Goal: Information Seeking & Learning: Learn about a topic

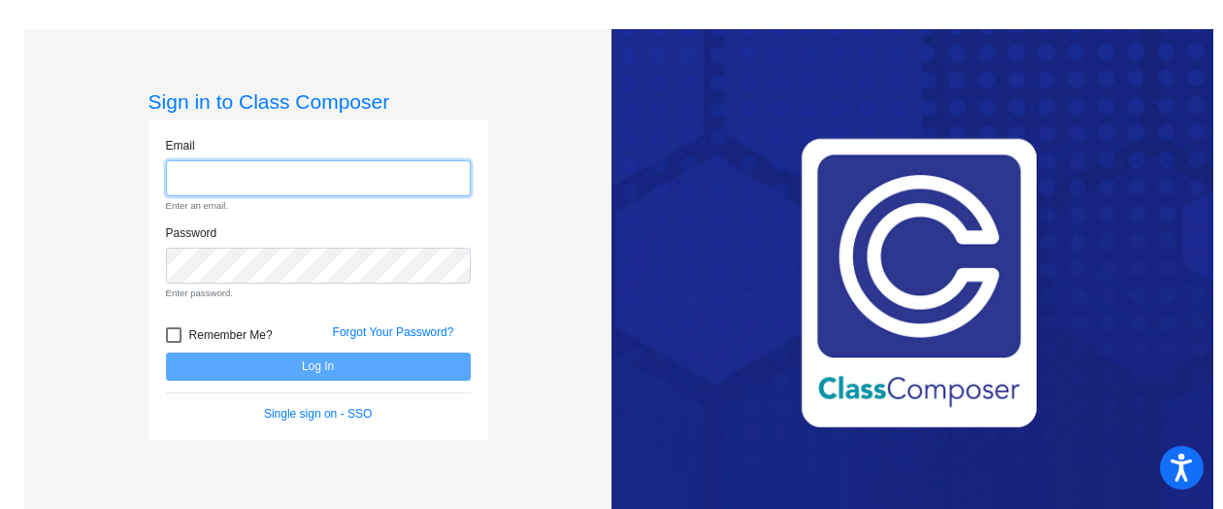
type input "a"
type input "[EMAIL_ADDRESS][DOMAIN_NAME]"
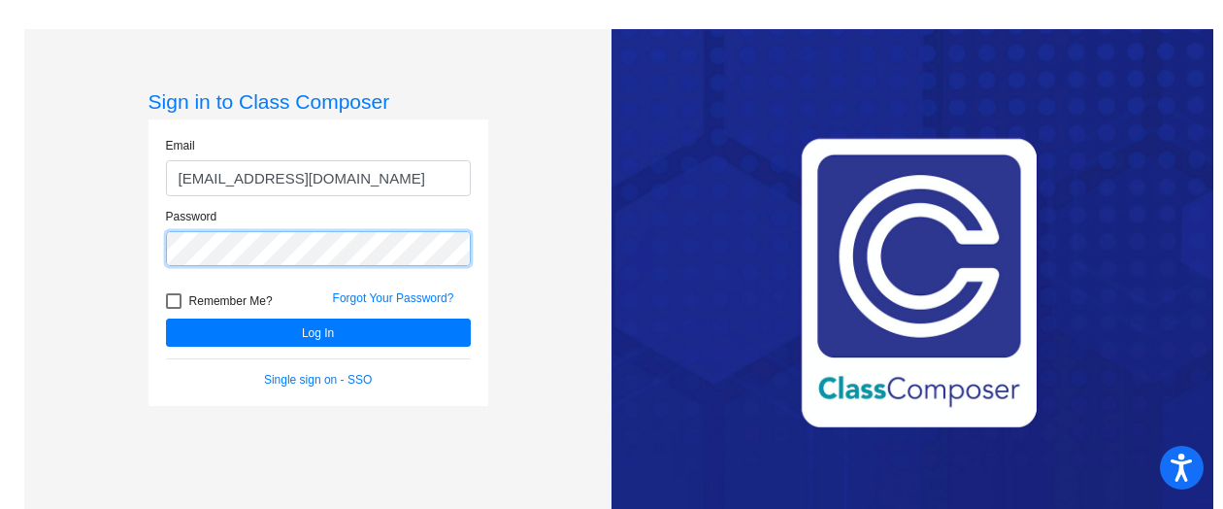
click at [166, 318] on button "Log In" at bounding box center [318, 332] width 305 height 28
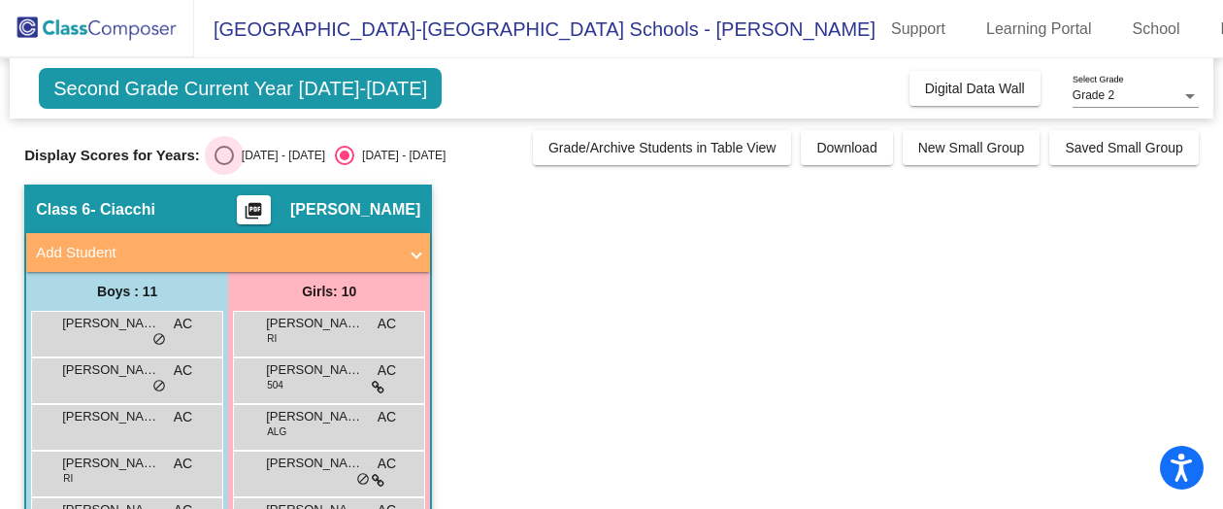
click at [225, 150] on div "Select an option" at bounding box center [224, 155] width 19 height 19
click at [224, 165] on input "[DATE] - [DATE]" at bounding box center [223, 165] width 1 height 1
radio input "true"
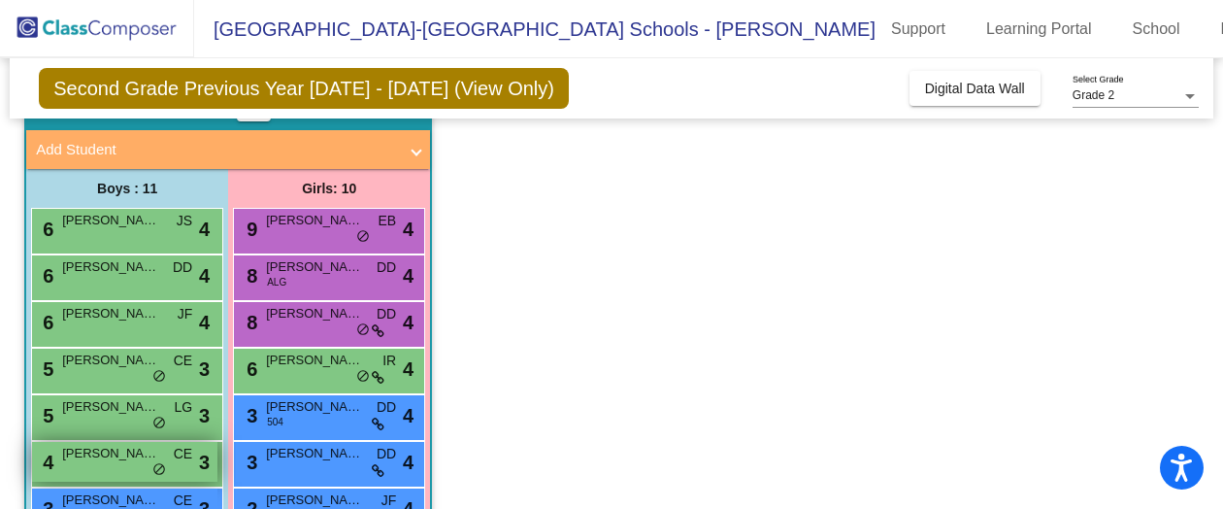
scroll to position [102, 0]
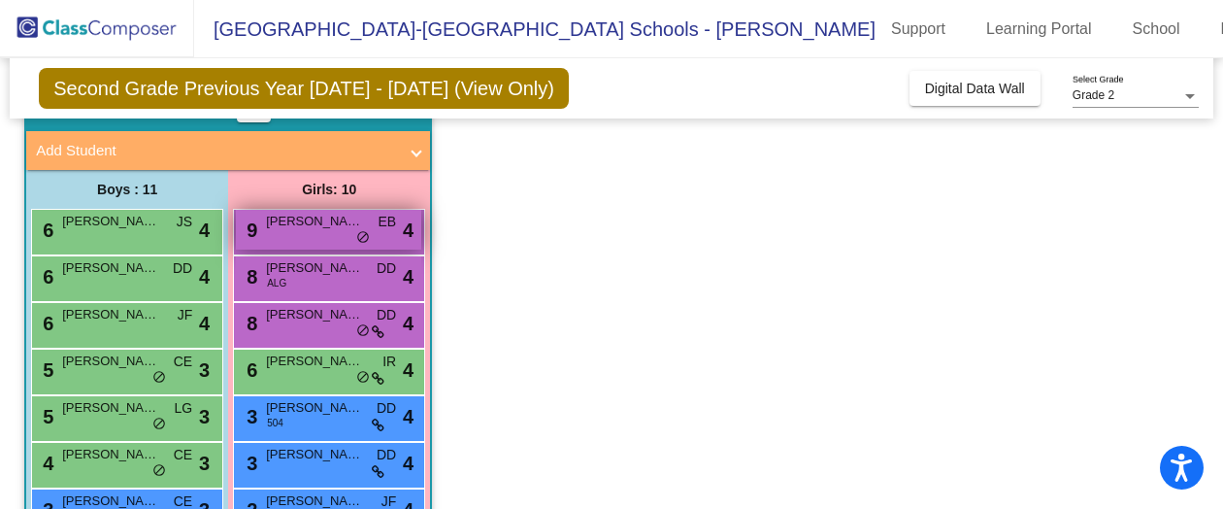
click at [341, 226] on span "[PERSON_NAME]" at bounding box center [314, 221] width 97 height 19
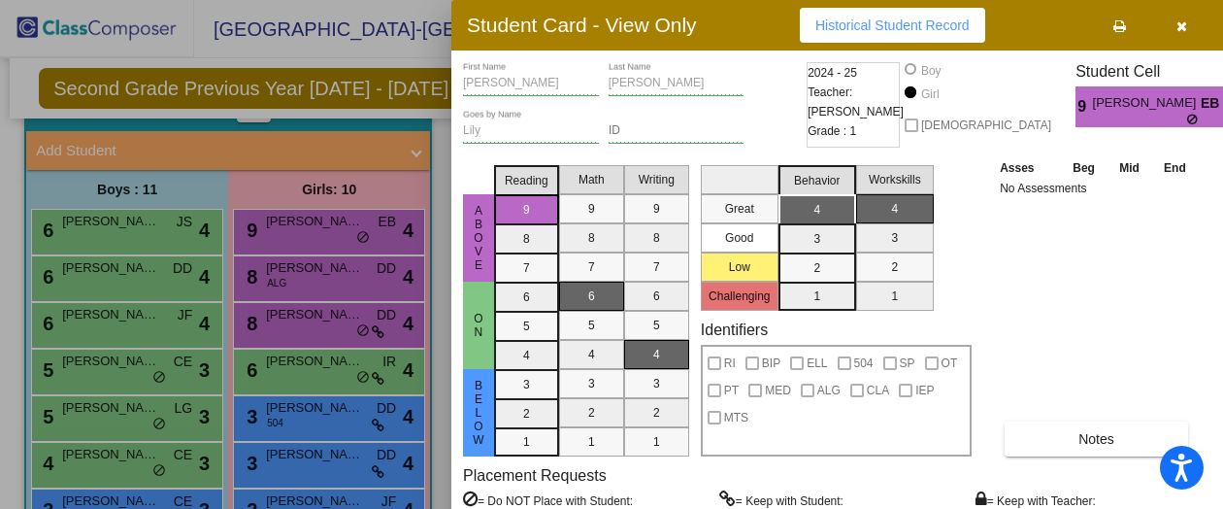
click at [1159, 238] on div "Asses Beg Mid End No Assessments Notes" at bounding box center [1097, 306] width 204 height 299
click at [1176, 25] on icon "button" at bounding box center [1181, 26] width 11 height 14
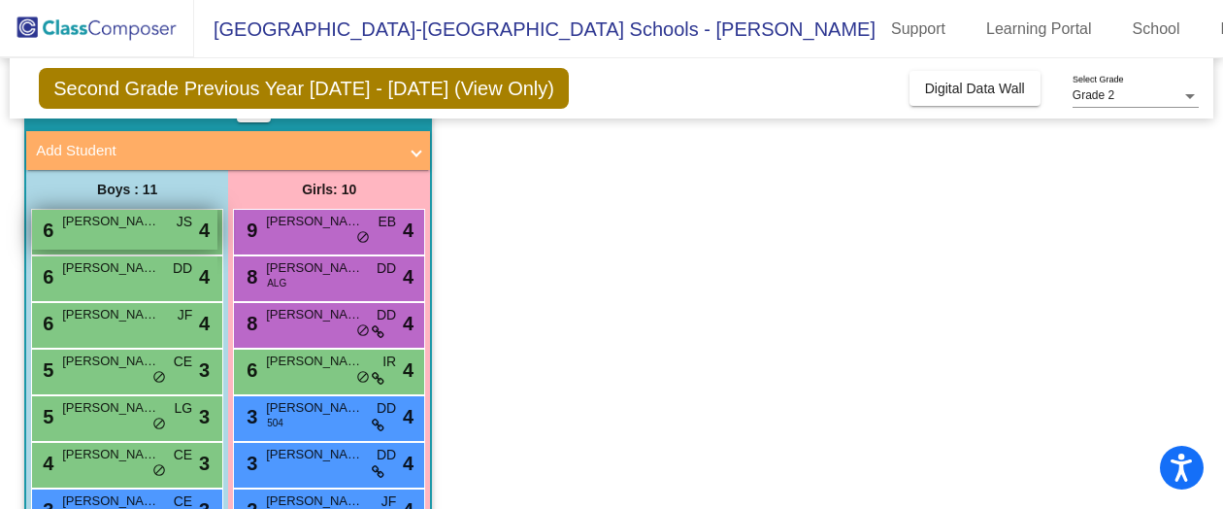
click at [137, 226] on span "[PERSON_NAME]" at bounding box center [110, 221] width 97 height 19
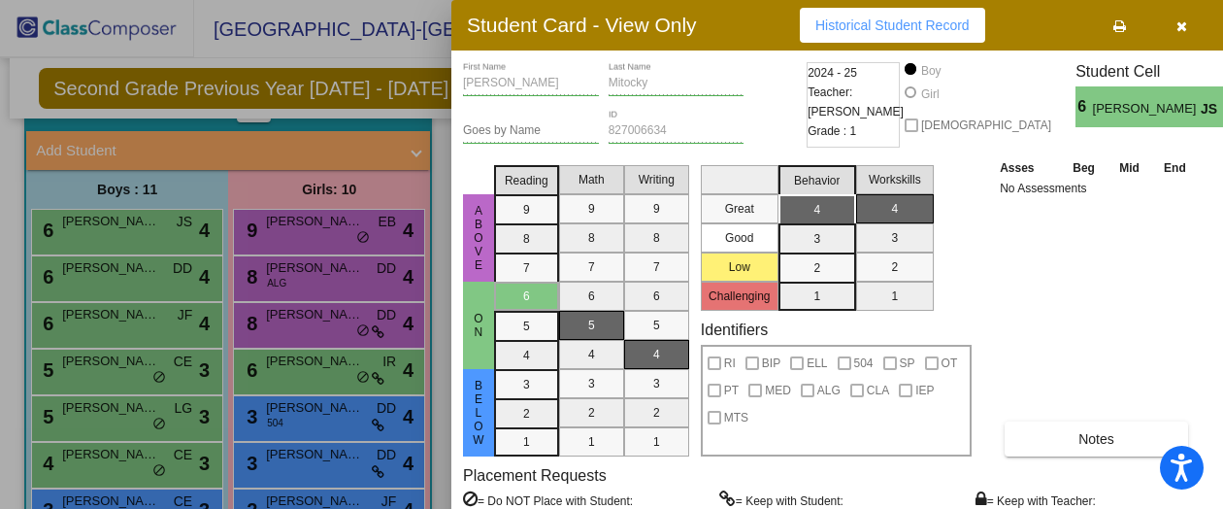
click at [1178, 13] on button "button" at bounding box center [1181, 25] width 62 height 35
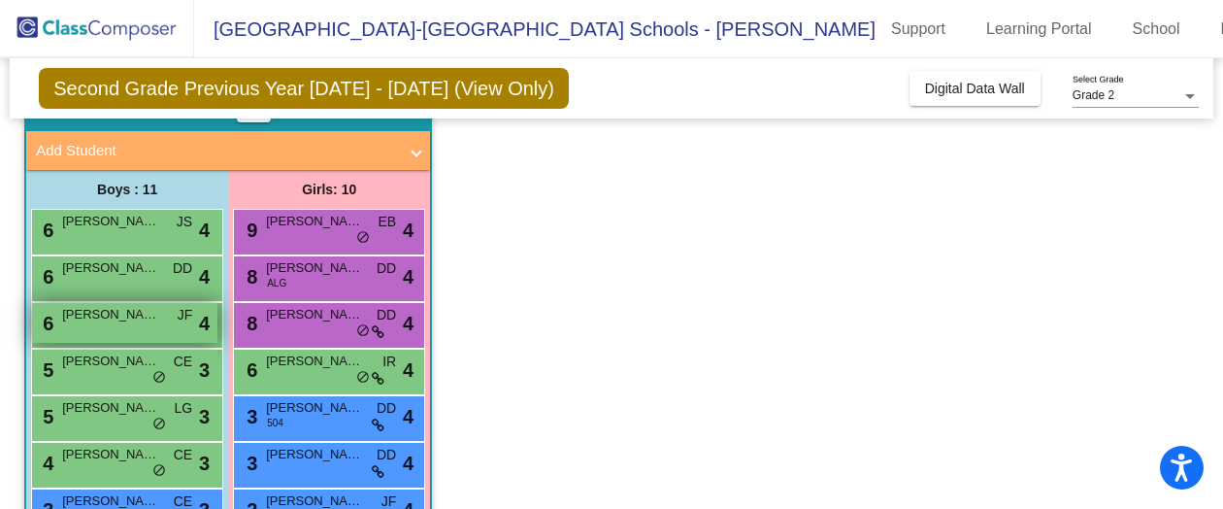
click at [116, 330] on div "6 [PERSON_NAME] Clever JF lock do_not_disturb_alt 4" at bounding box center [124, 323] width 185 height 40
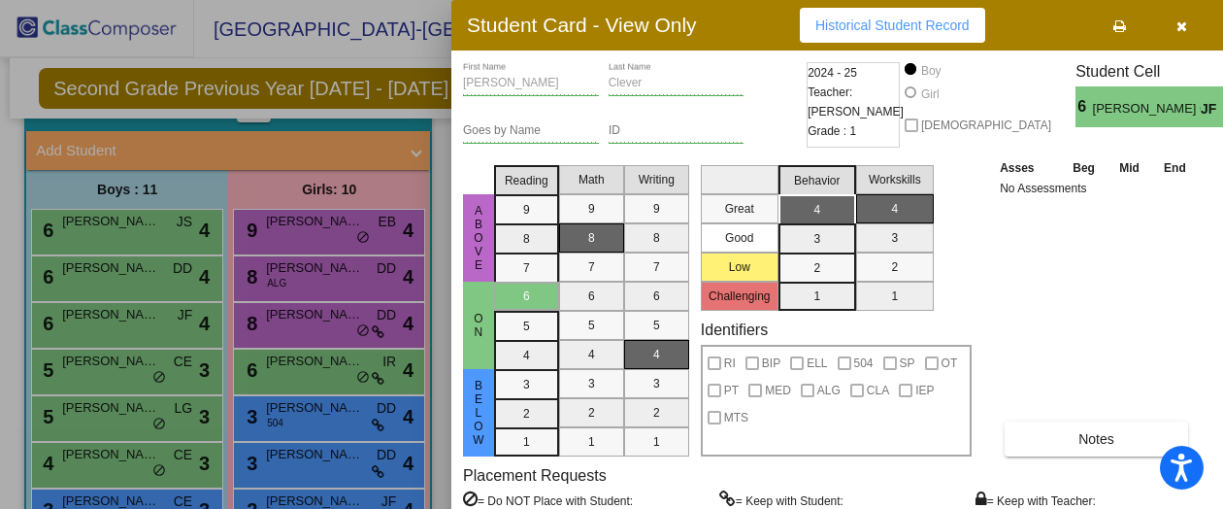
click at [1041, 348] on div "Asses Beg Mid End No Assessments Notes" at bounding box center [1097, 306] width 204 height 299
click at [1176, 29] on icon "button" at bounding box center [1181, 26] width 11 height 14
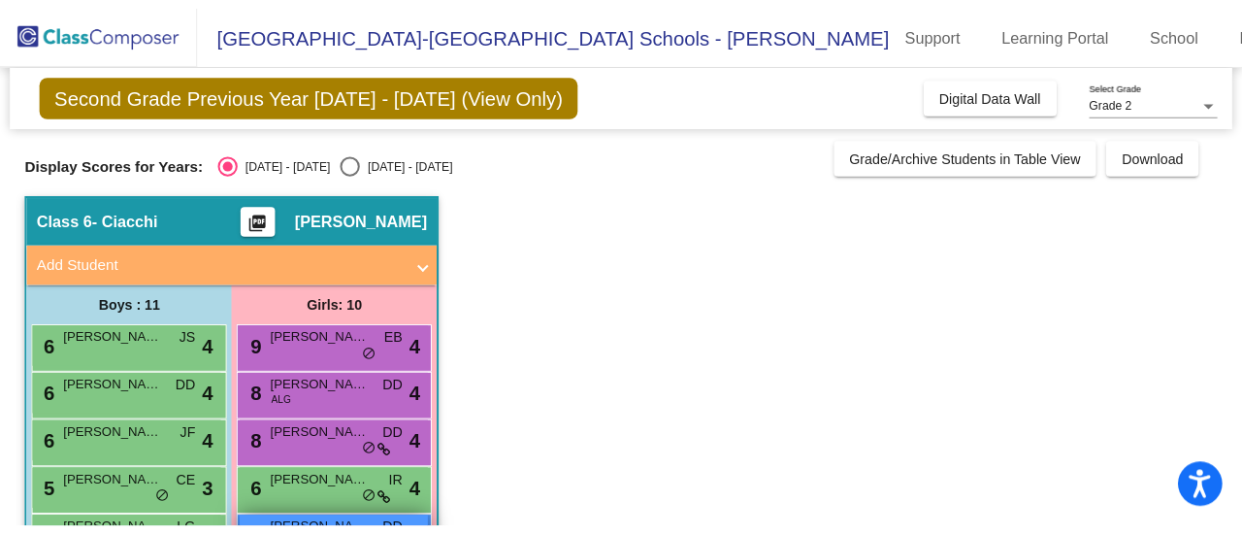
scroll to position [346, 0]
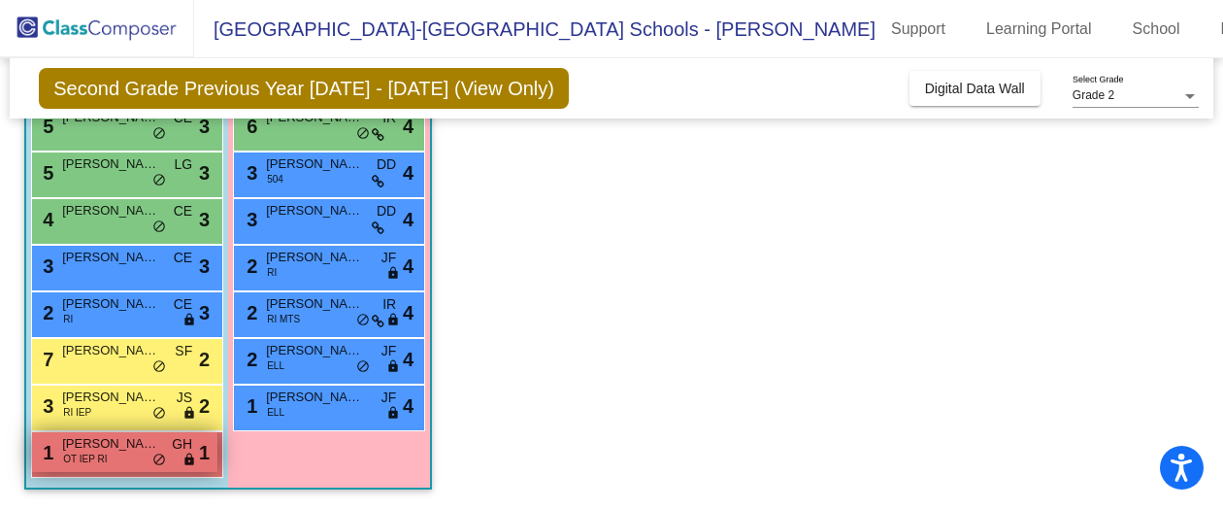
click at [97, 447] on span "[PERSON_NAME]" at bounding box center [110, 443] width 97 height 19
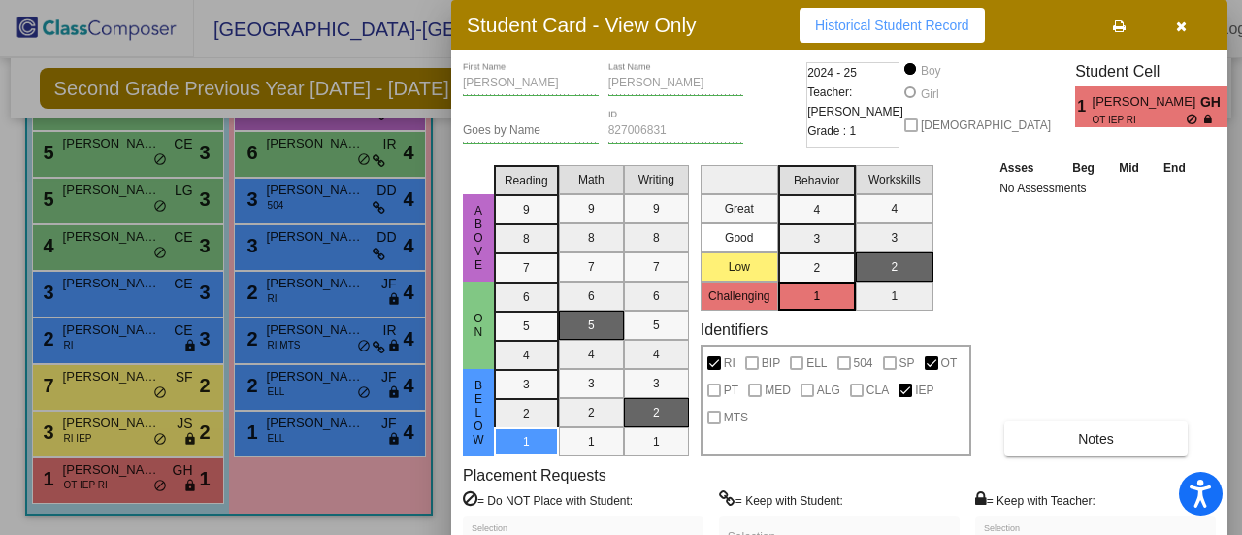
scroll to position [318, 0]
click at [1092, 325] on div "Asses Beg Mid End No Assessments Notes" at bounding box center [1097, 306] width 204 height 299
click at [1109, 429] on button "Notes" at bounding box center [1096, 438] width 183 height 35
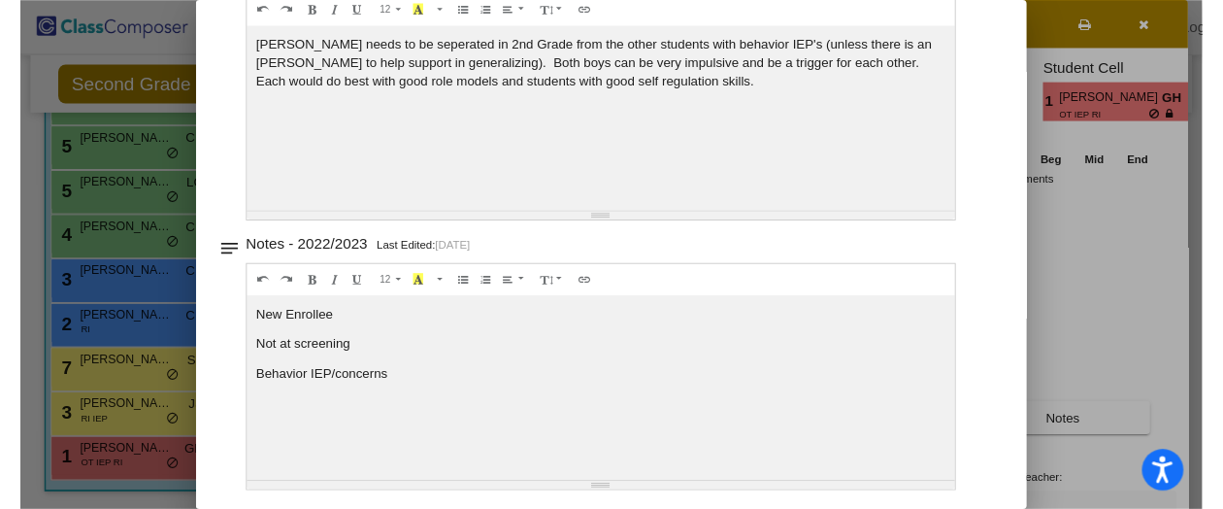
scroll to position [0, 0]
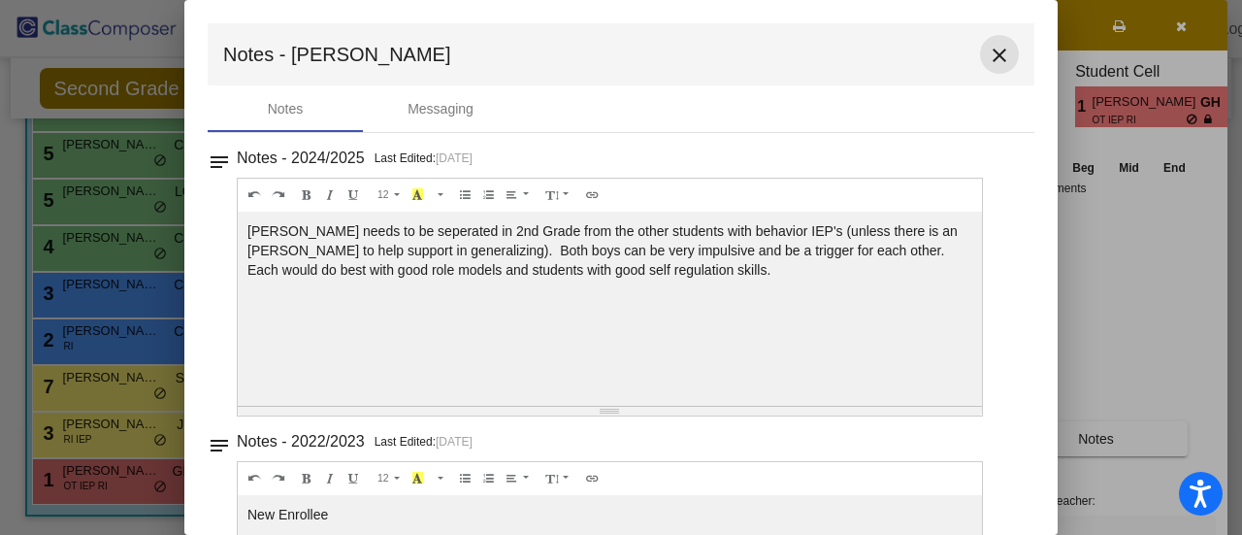
click at [996, 59] on mat-icon "close" at bounding box center [999, 55] width 23 height 23
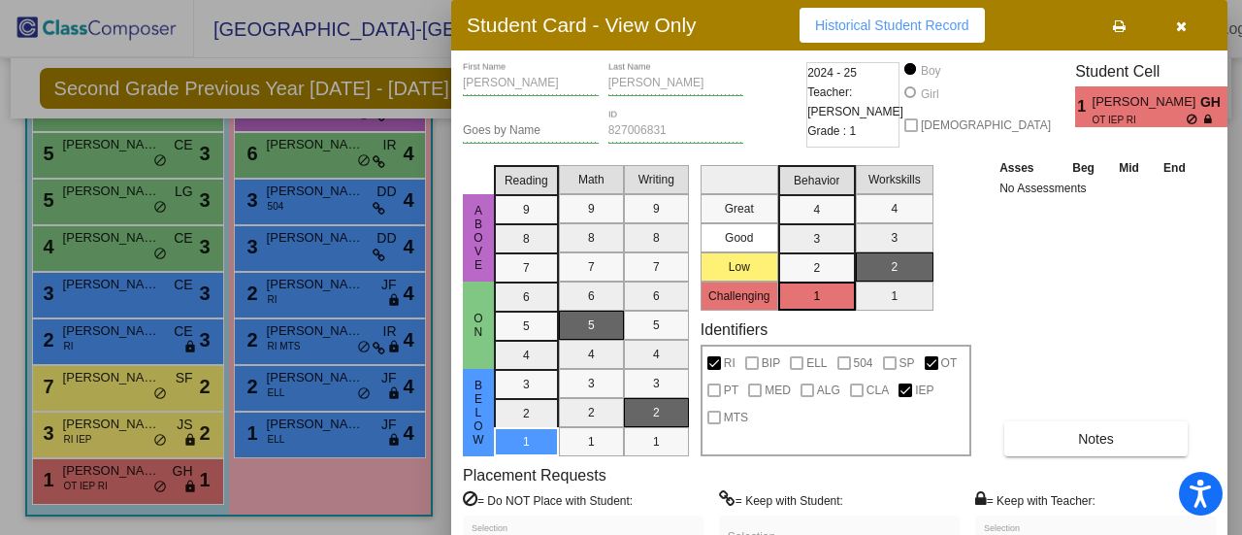
click at [597, 498] on label "= Do NOT Place with Student:" at bounding box center [548, 499] width 170 height 19
click at [1179, 30] on icon "button" at bounding box center [1181, 26] width 11 height 14
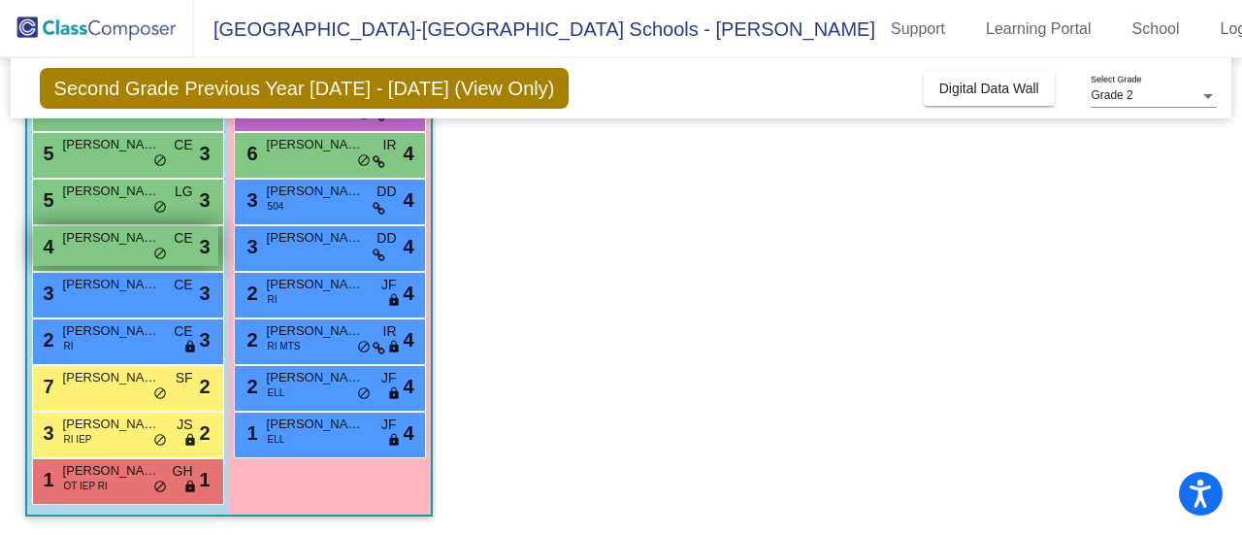
click at [91, 237] on span "[PERSON_NAME]" at bounding box center [111, 237] width 97 height 19
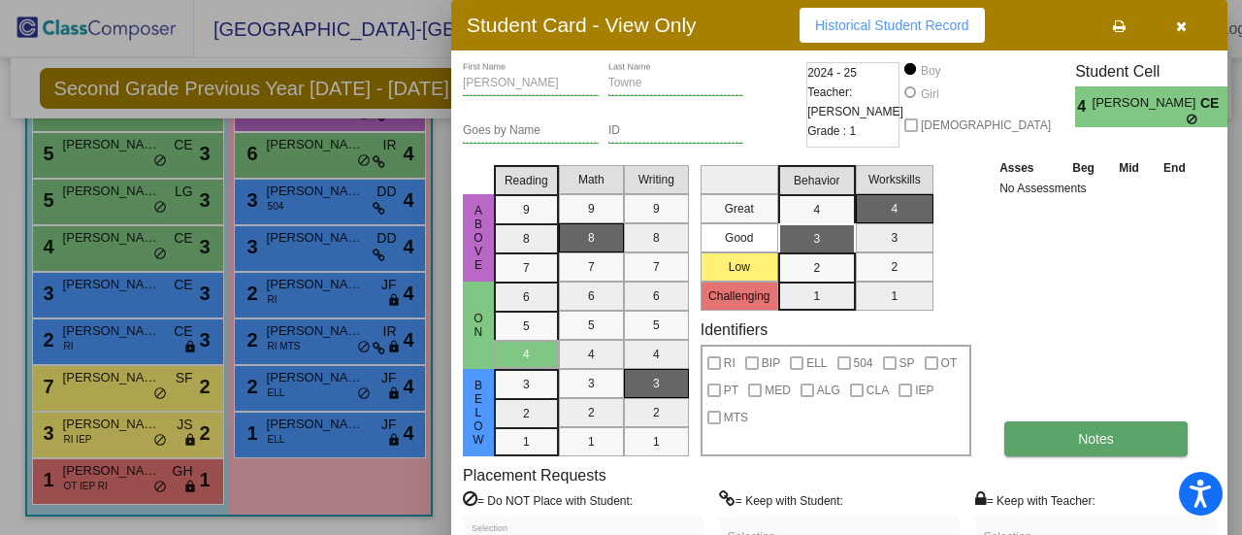
click at [1135, 434] on button "Notes" at bounding box center [1096, 438] width 183 height 35
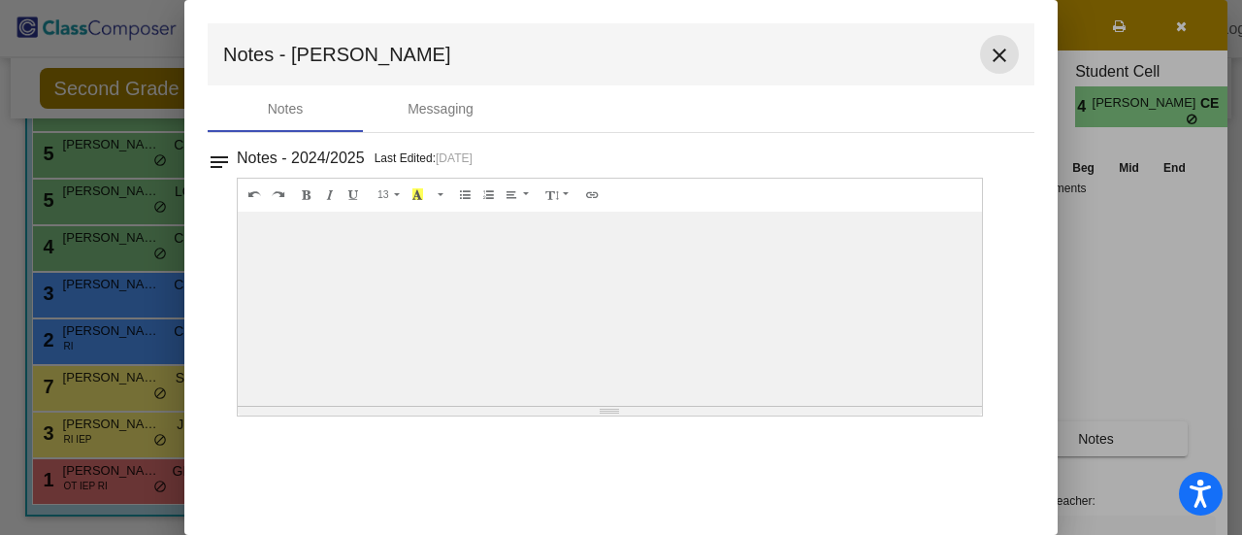
click at [997, 57] on mat-icon "close" at bounding box center [999, 55] width 23 height 23
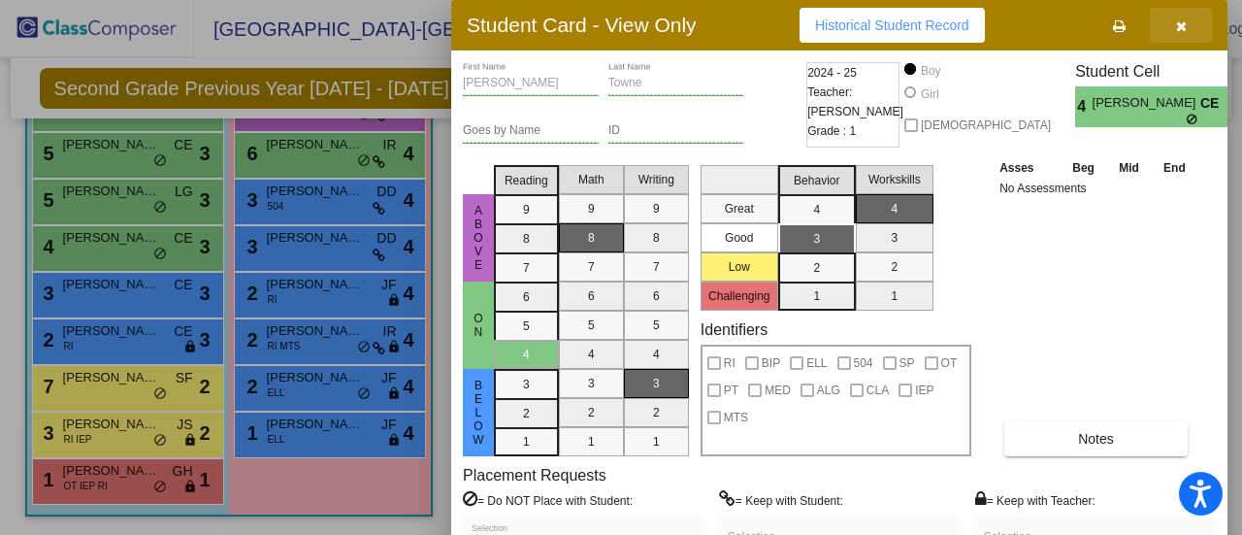
click at [1188, 30] on button "button" at bounding box center [1181, 25] width 62 height 35
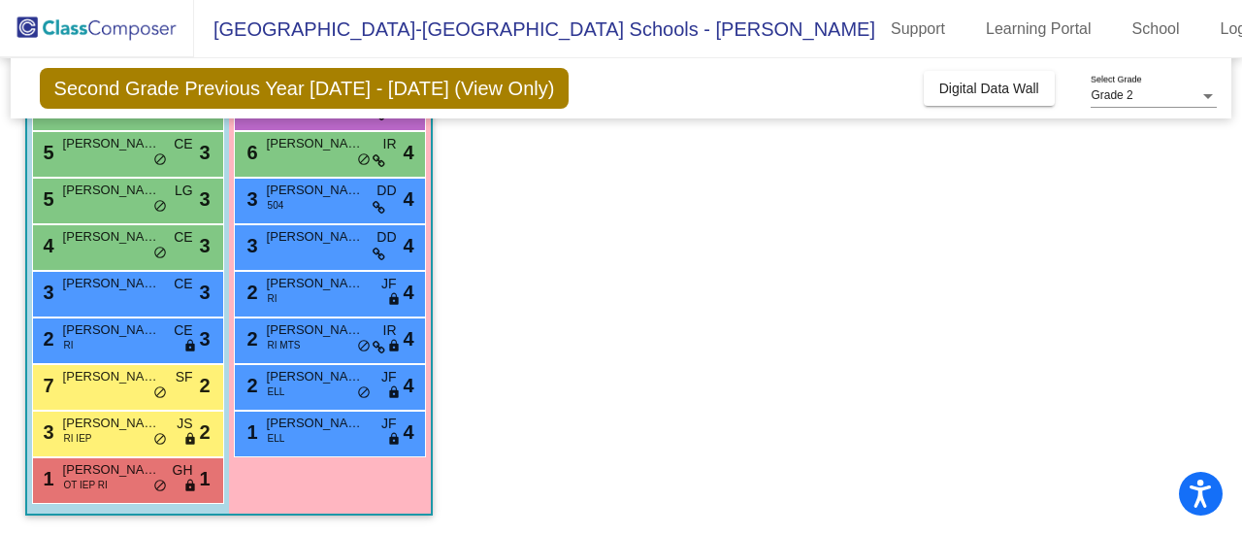
scroll to position [318, 0]
click at [142, 424] on span "[PERSON_NAME]" at bounding box center [111, 423] width 97 height 19
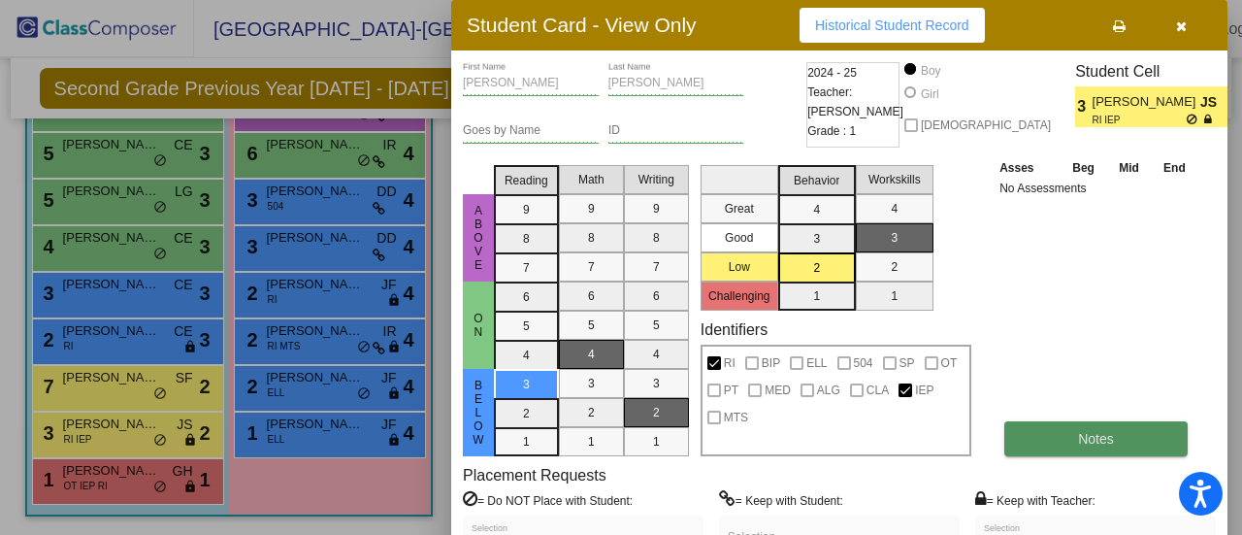
click at [1114, 432] on button "Notes" at bounding box center [1096, 438] width 183 height 35
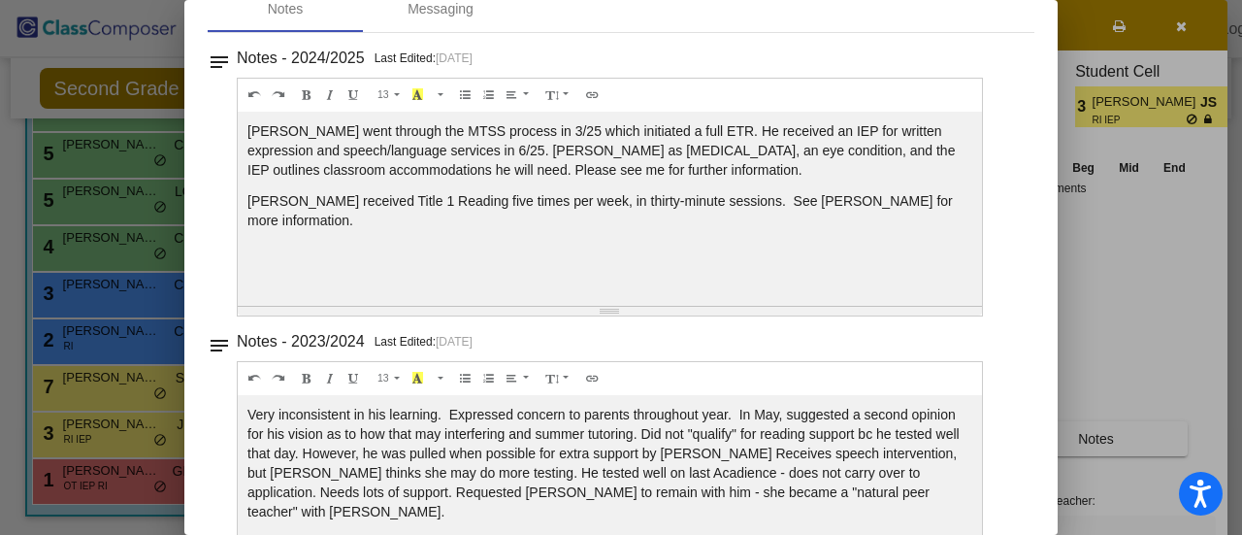
scroll to position [0, 0]
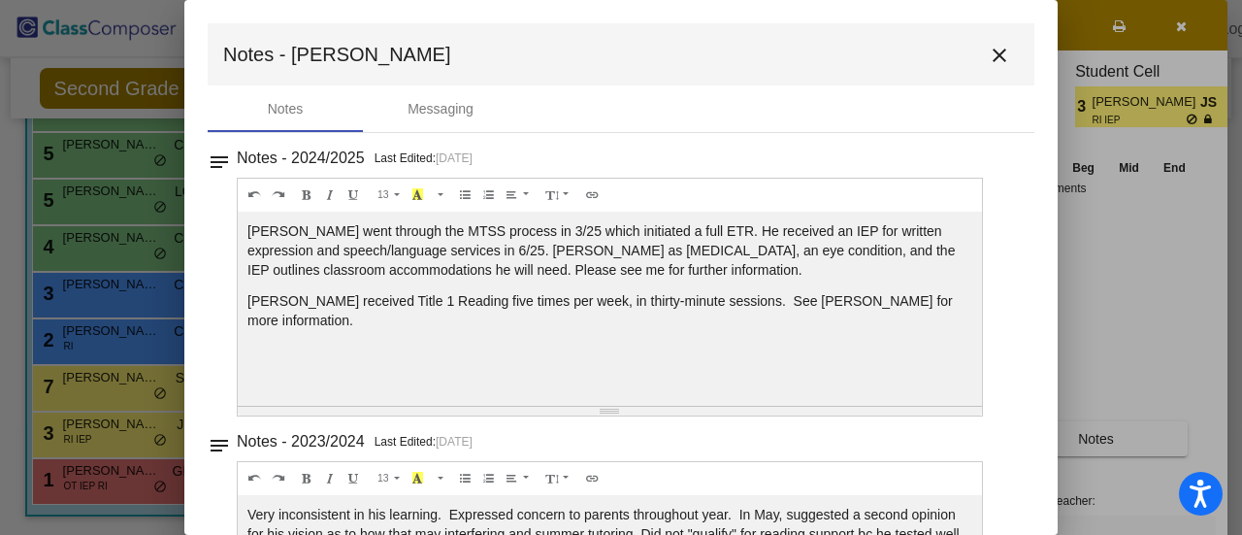
click at [988, 55] on mat-icon "close" at bounding box center [999, 55] width 23 height 23
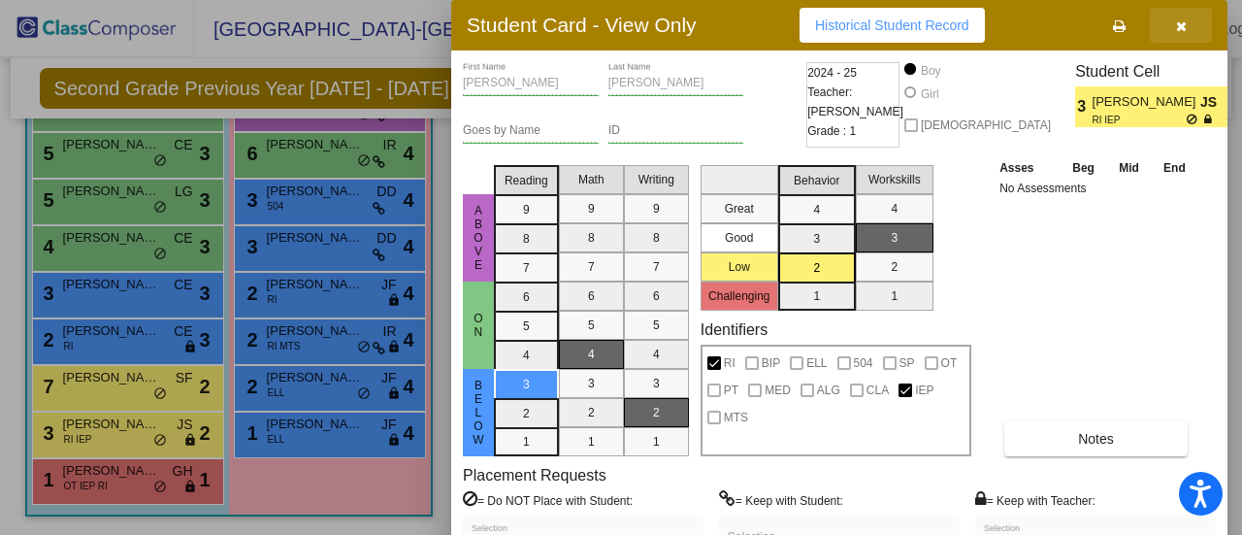
click at [1180, 21] on icon "button" at bounding box center [1181, 26] width 11 height 14
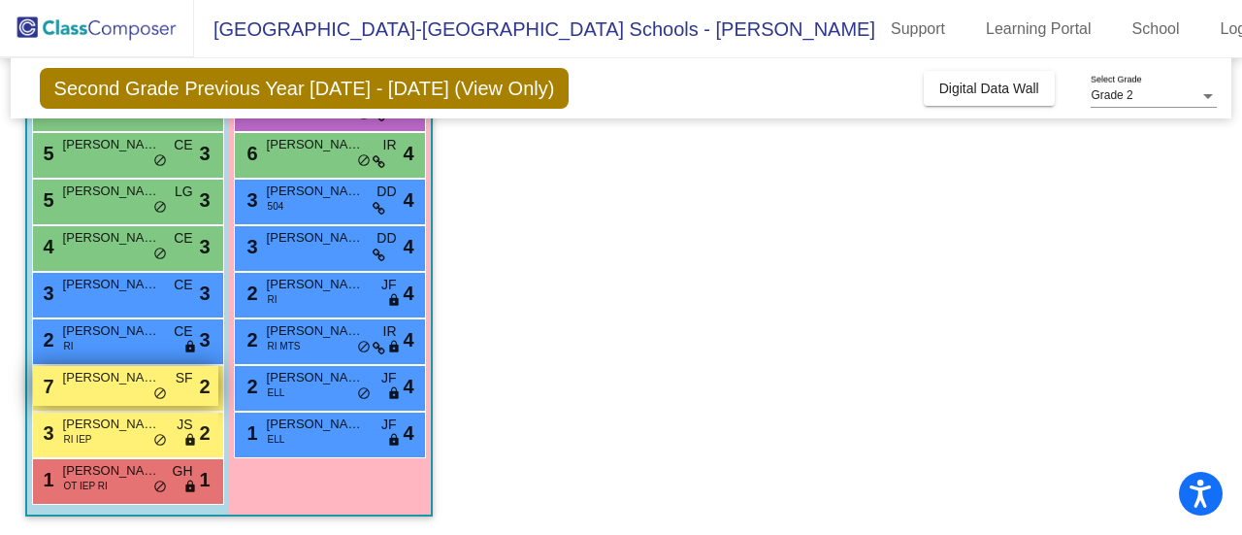
click at [116, 382] on span "[PERSON_NAME]" at bounding box center [111, 377] width 97 height 19
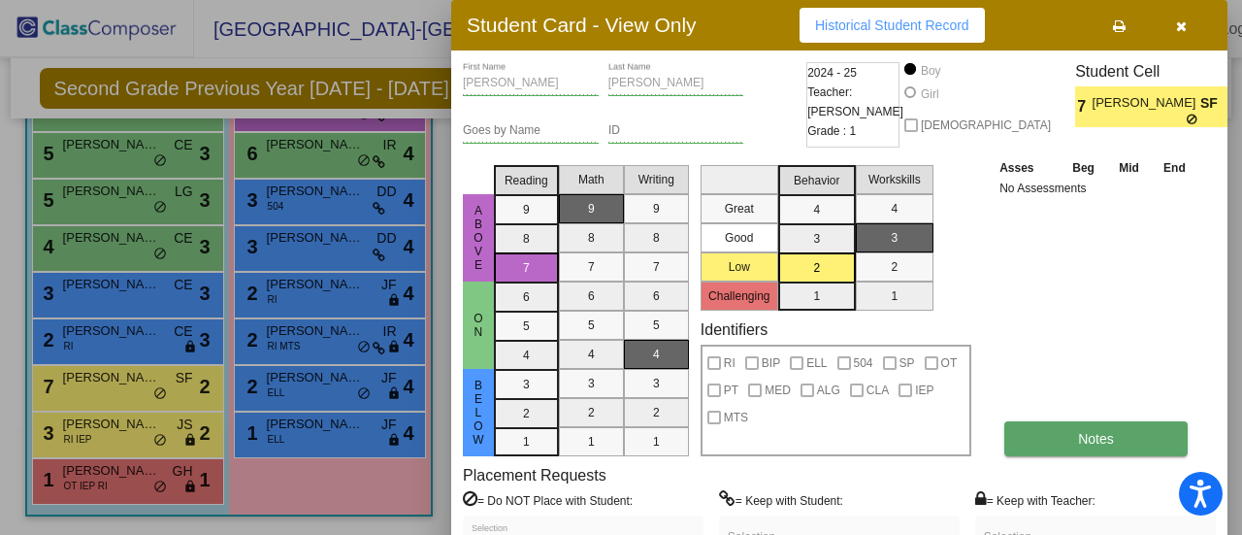
click at [1133, 438] on button "Notes" at bounding box center [1096, 438] width 183 height 35
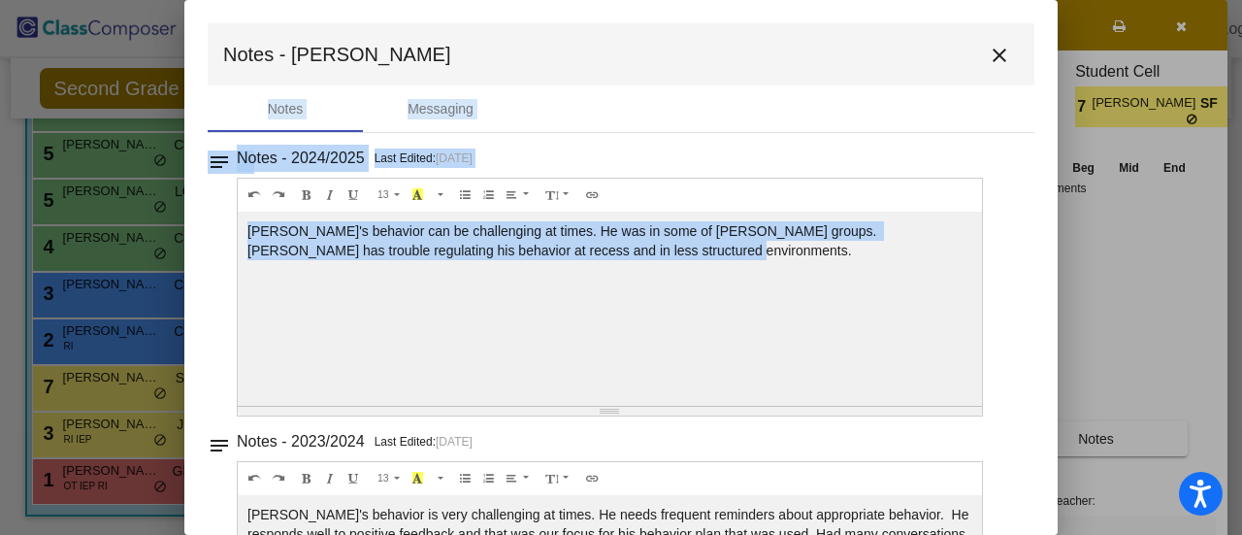
drag, startPoint x: 1133, startPoint y: 438, endPoint x: 1053, endPoint y: 248, distance: 206.2
click at [1053, 248] on div "Student Card - View Only Historical Student Record [PERSON_NAME] First Name [PE…" at bounding box center [621, 267] width 1242 height 535
click at [990, 50] on mat-icon "close" at bounding box center [999, 55] width 23 height 23
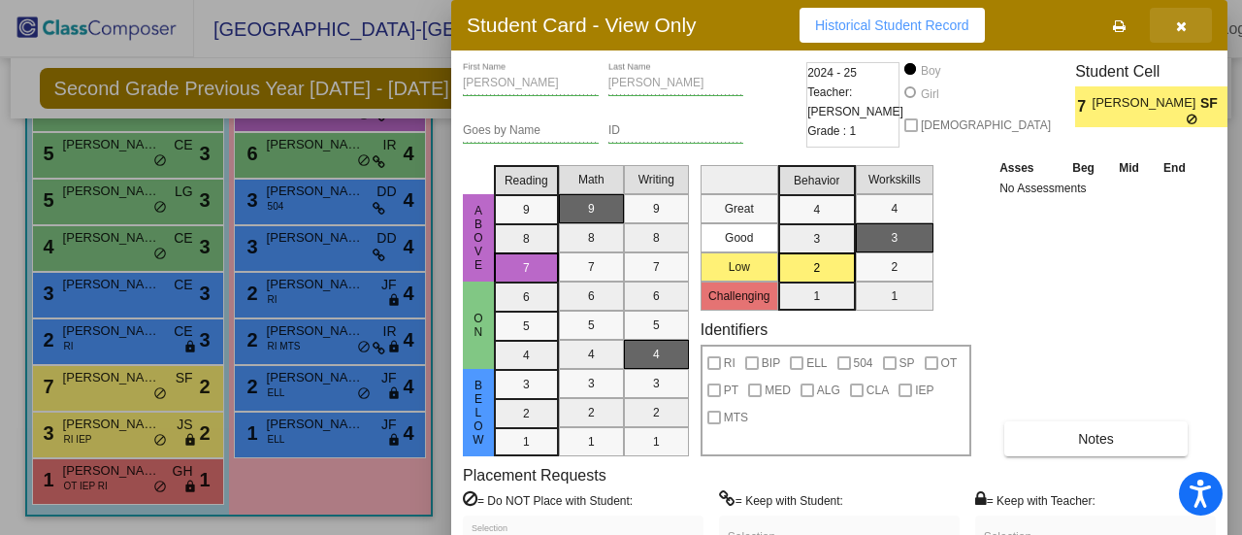
click at [1169, 26] on button "button" at bounding box center [1181, 25] width 62 height 35
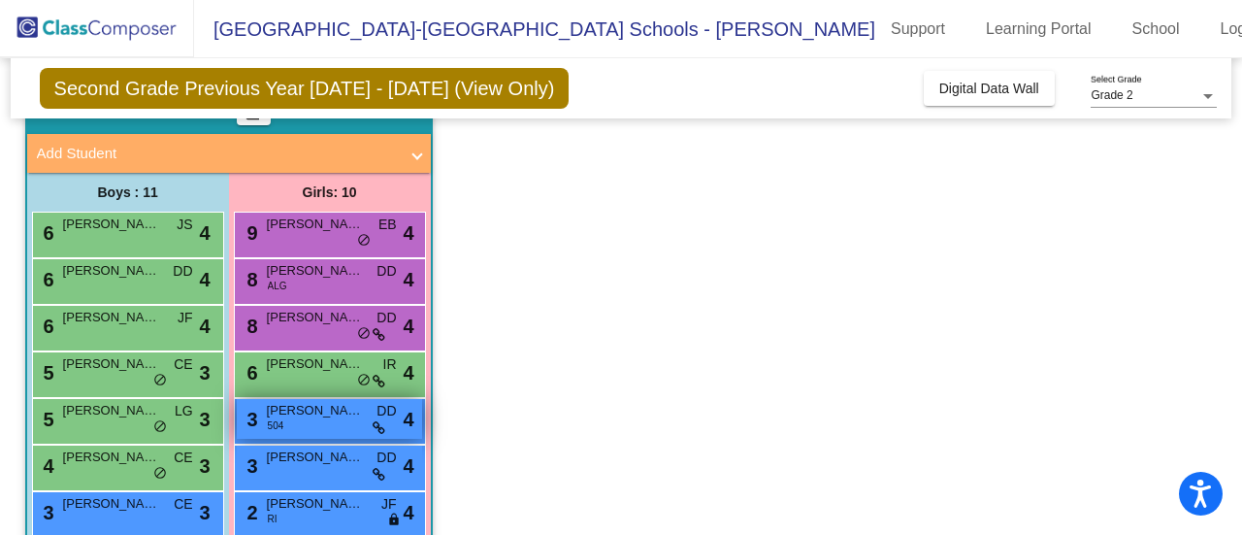
scroll to position [97, 0]
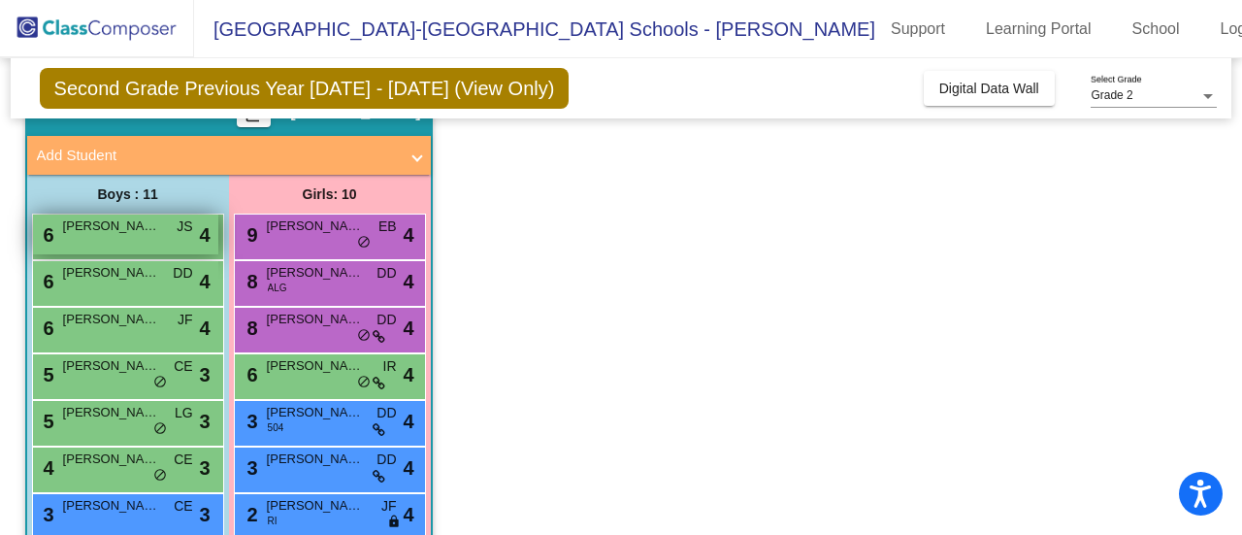
click at [124, 239] on div "6 [PERSON_NAME] JS lock do_not_disturb_alt 4" at bounding box center [125, 235] width 185 height 40
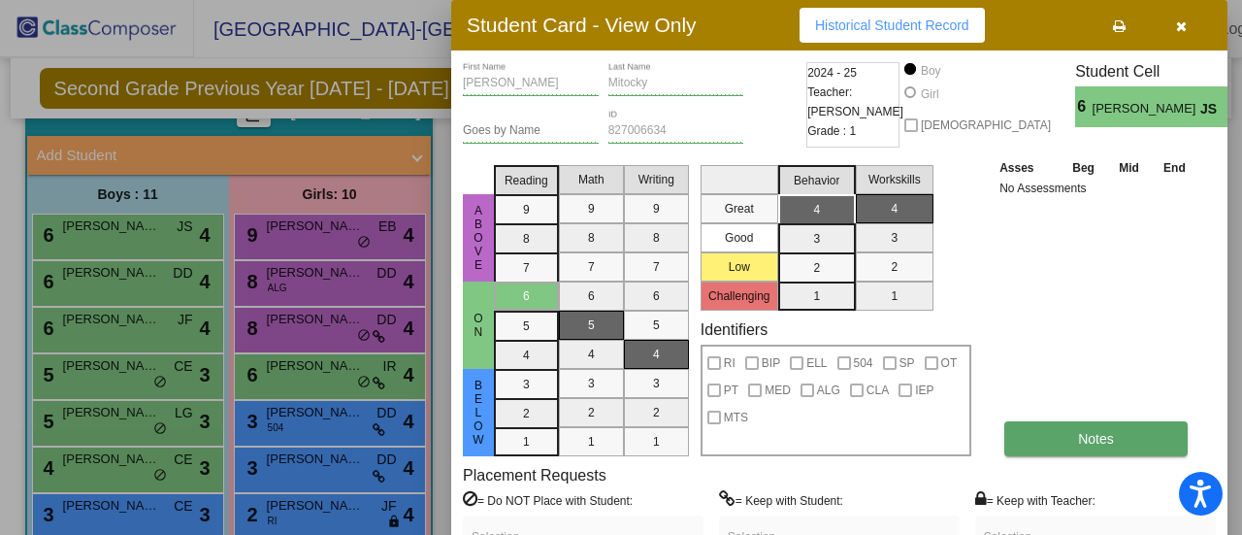
click at [1104, 430] on button "Notes" at bounding box center [1096, 438] width 183 height 35
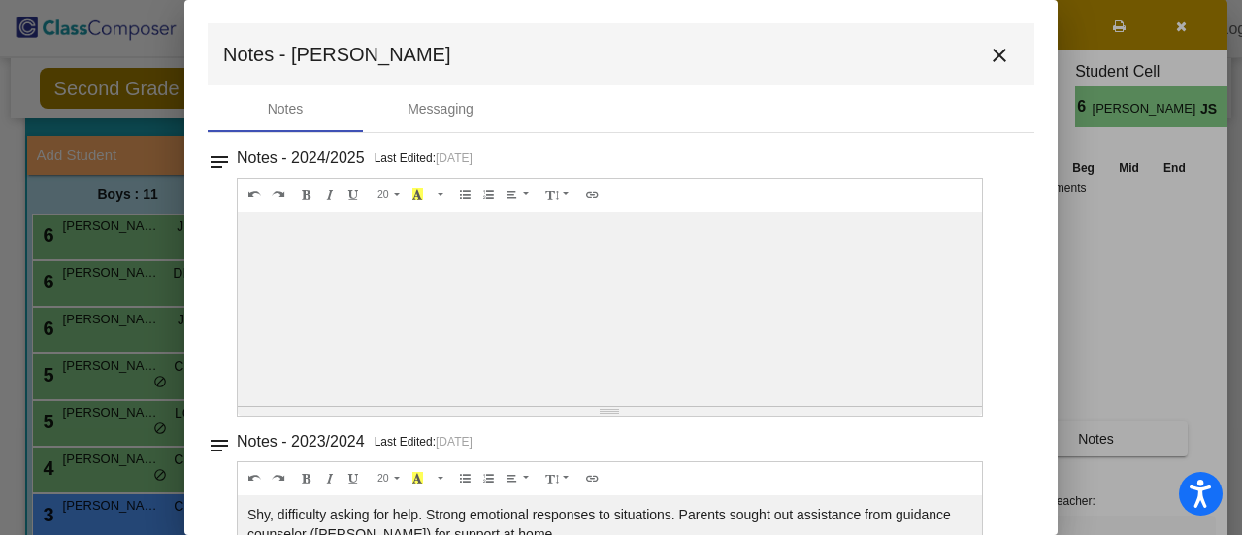
click at [989, 60] on mat-icon "close" at bounding box center [999, 55] width 23 height 23
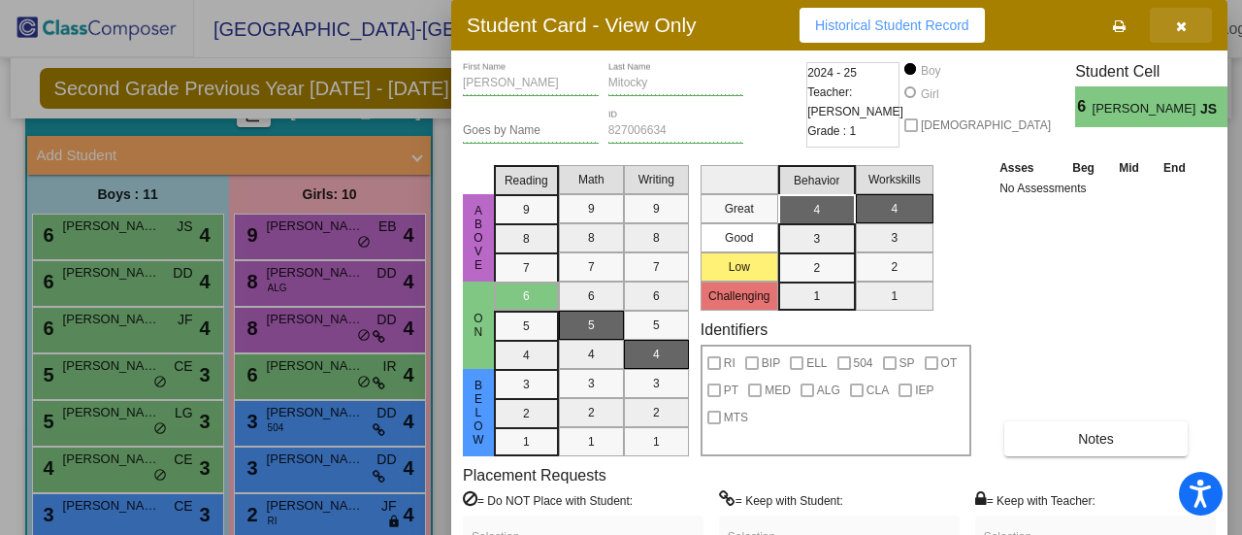
click at [1182, 32] on icon "button" at bounding box center [1181, 26] width 11 height 14
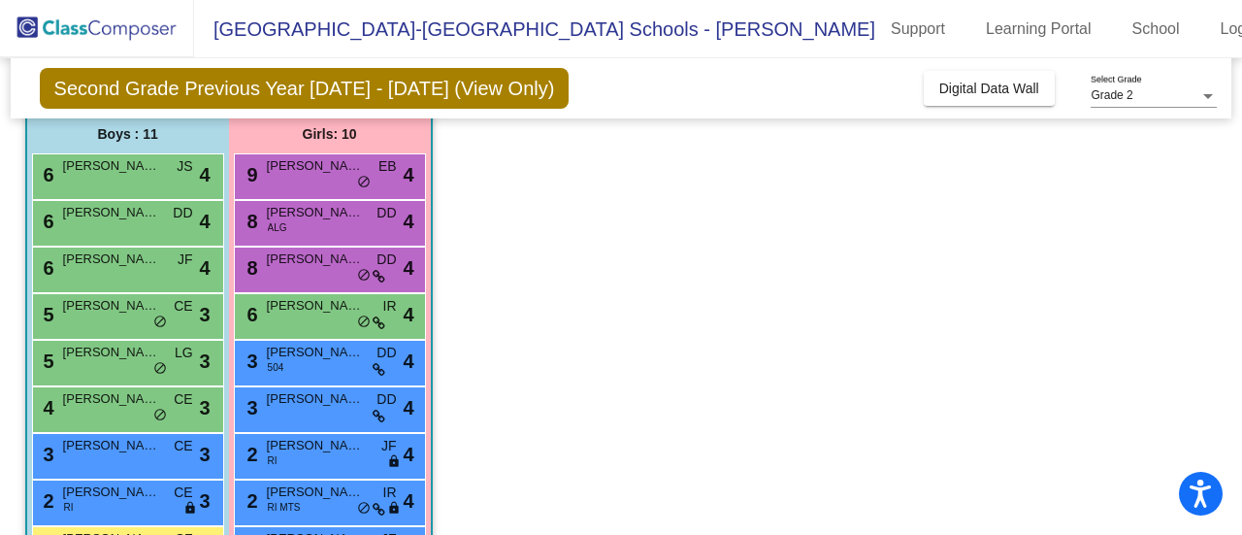
scroll to position [157, 0]
click at [145, 265] on span "[PERSON_NAME] Clever" at bounding box center [111, 258] width 97 height 19
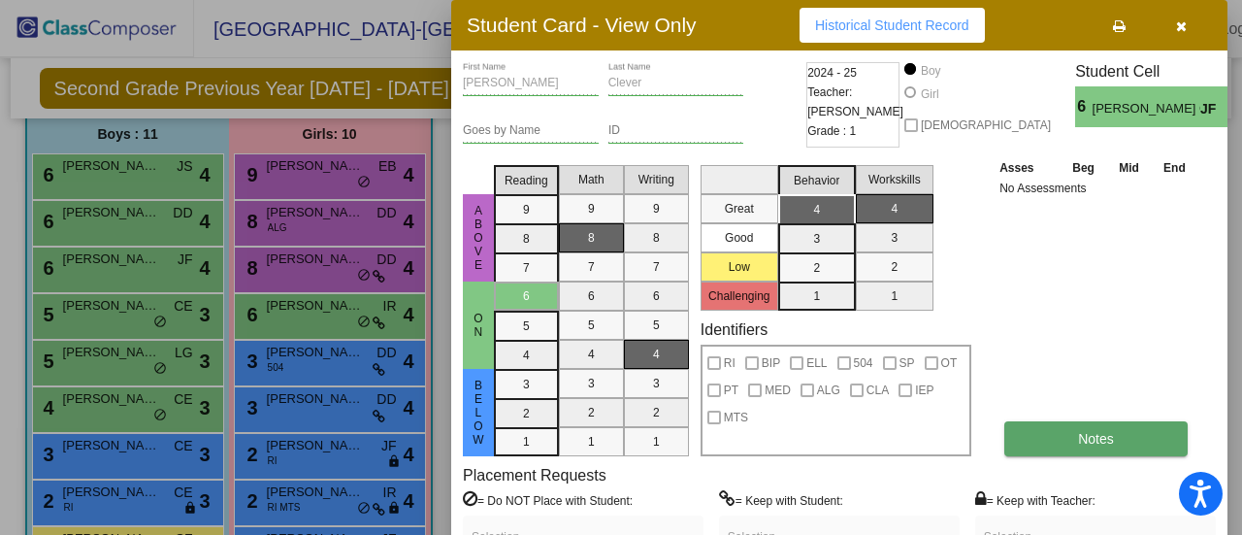
click at [1064, 440] on button "Notes" at bounding box center [1096, 438] width 183 height 35
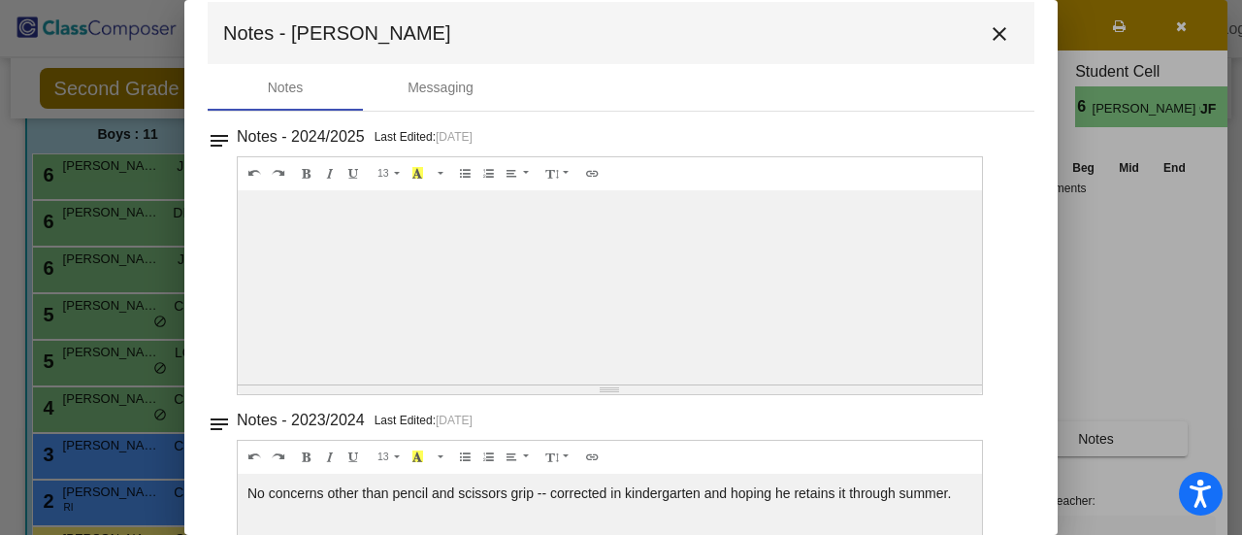
scroll to position [17, 0]
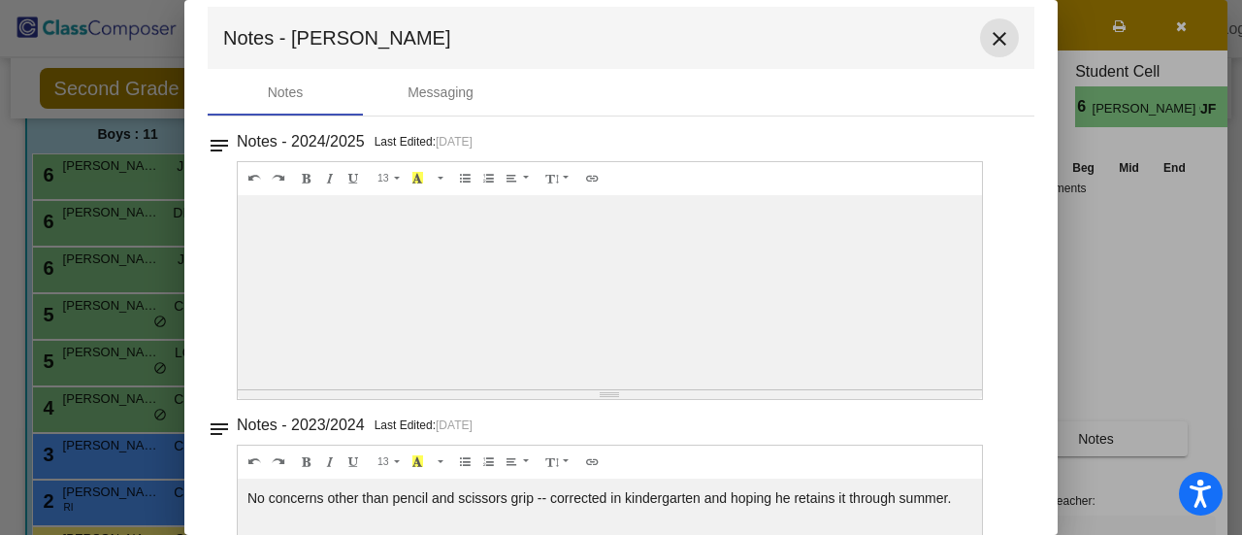
click at [988, 49] on mat-icon "close" at bounding box center [999, 38] width 23 height 23
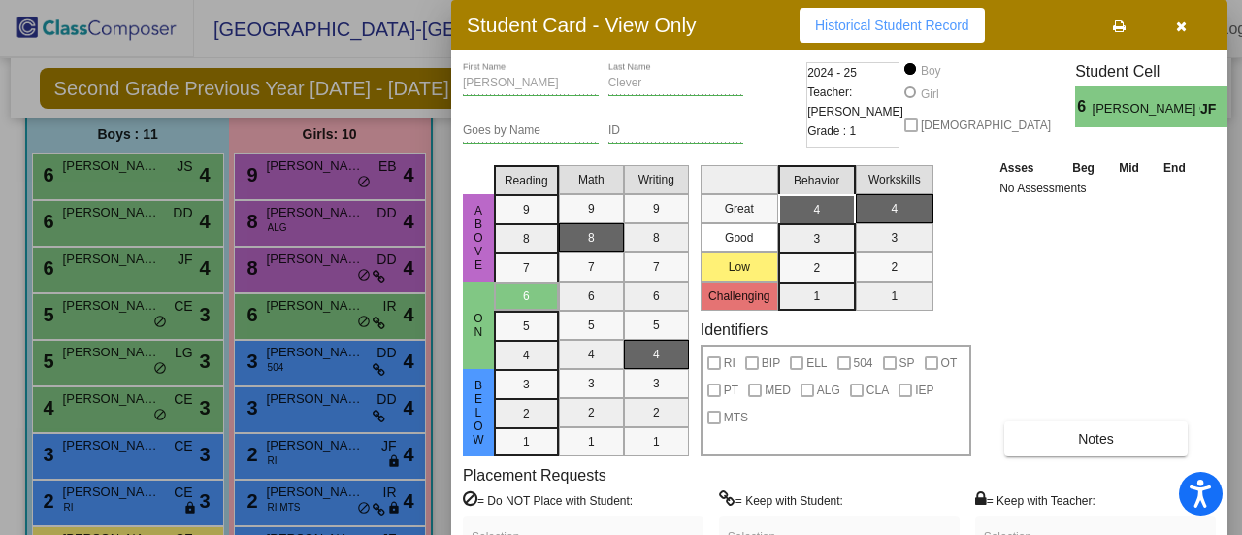
click at [271, 410] on div at bounding box center [621, 267] width 1242 height 535
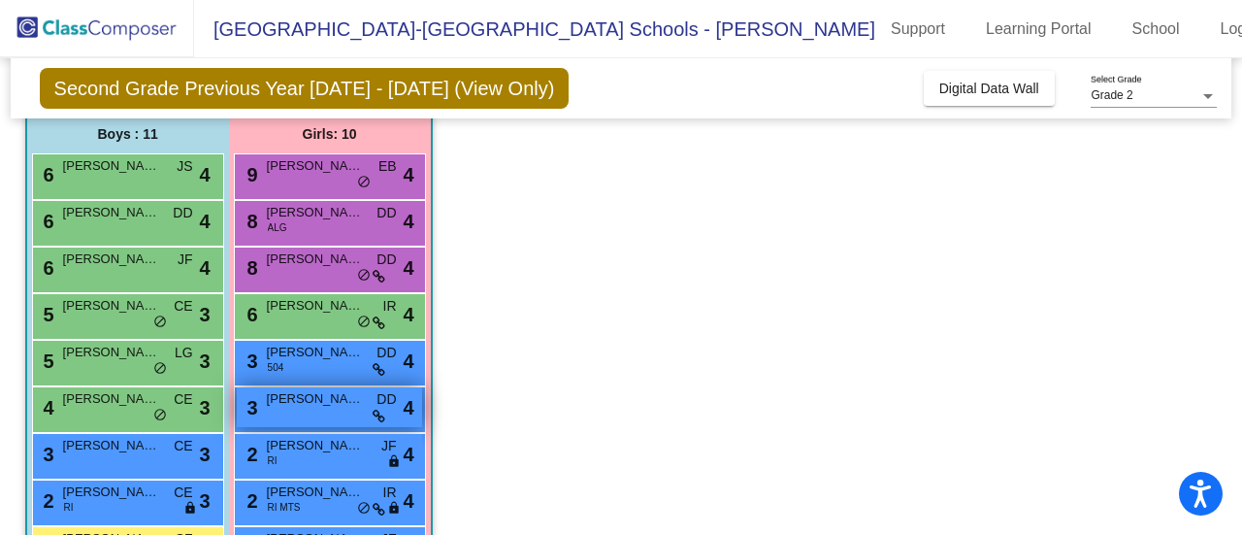
click at [342, 413] on div "3 [PERSON_NAME] DD lock do_not_disturb_alt 4" at bounding box center [329, 407] width 185 height 40
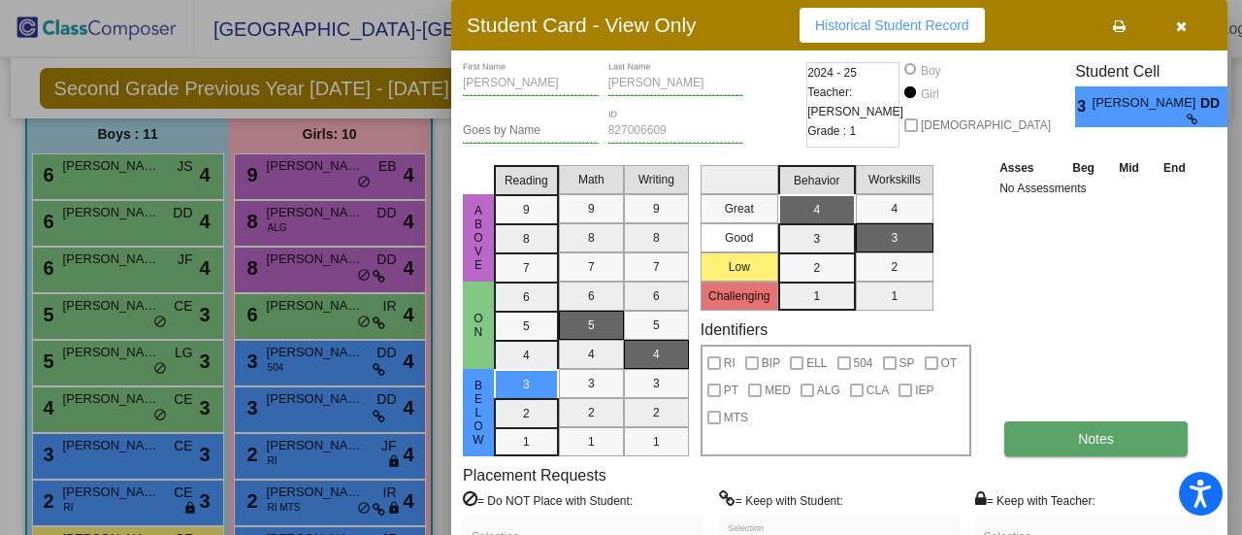
click at [1138, 432] on button "Notes" at bounding box center [1096, 438] width 183 height 35
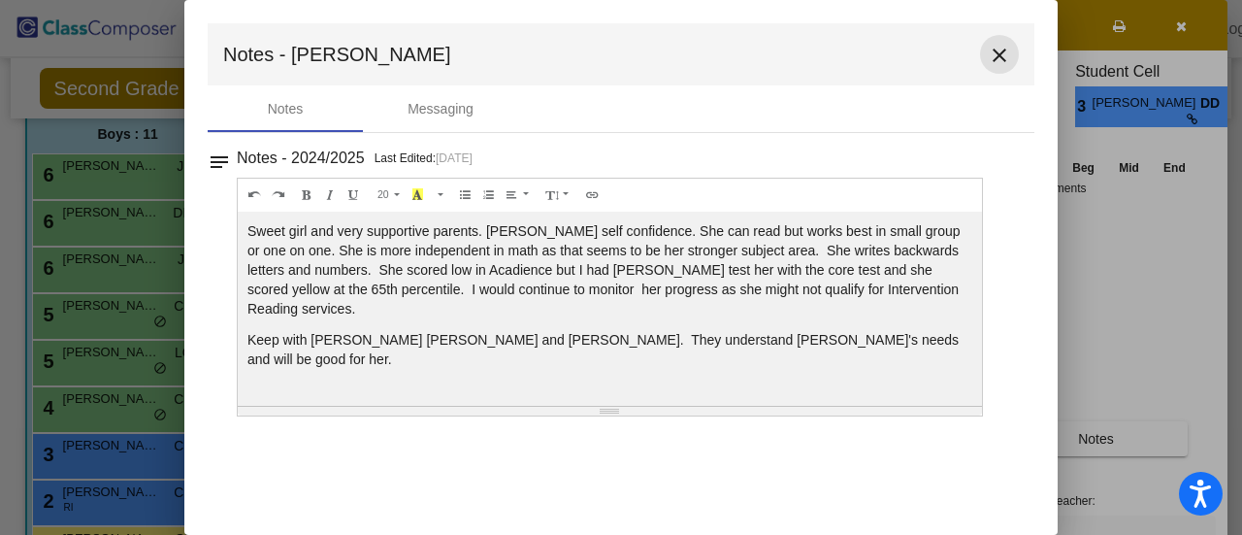
click at [998, 58] on mat-icon "close" at bounding box center [999, 55] width 23 height 23
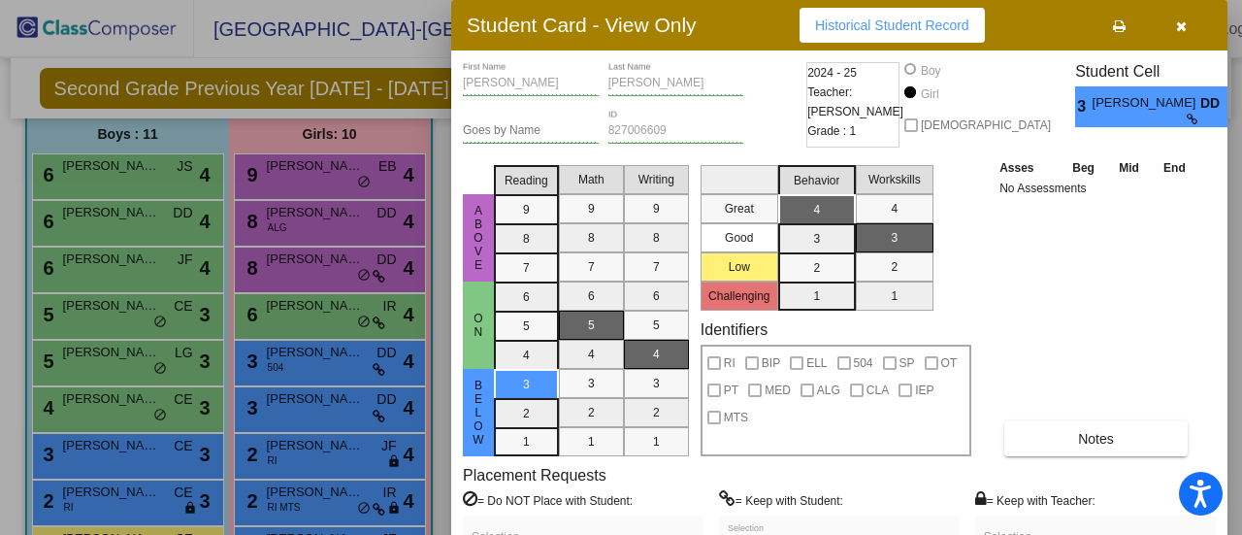
click at [1183, 20] on icon "button" at bounding box center [1181, 26] width 11 height 14
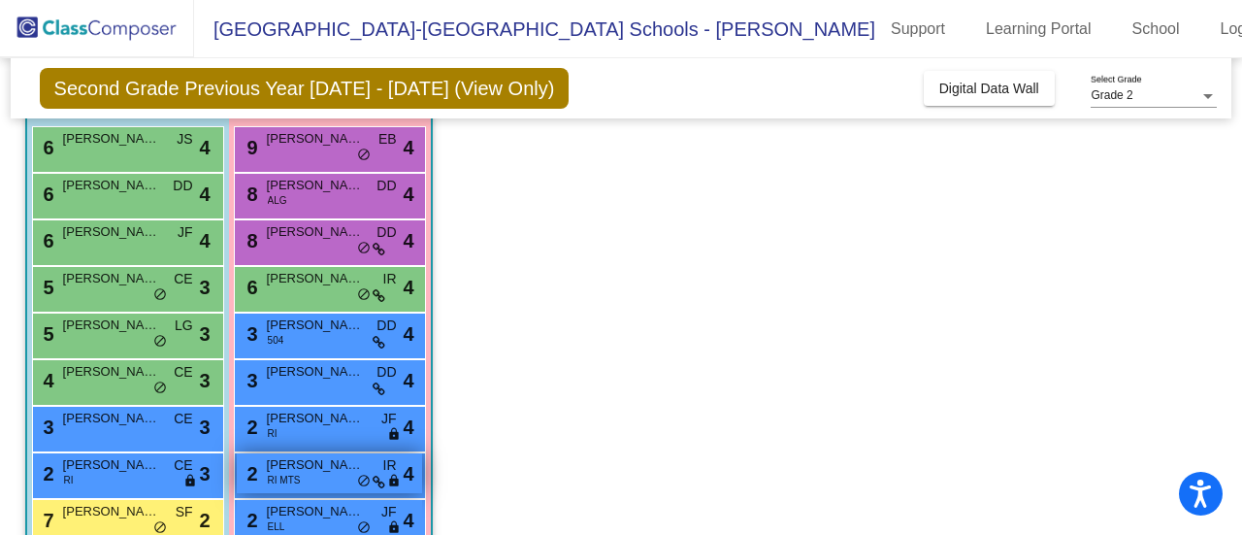
scroll to position [171, 0]
